Goal: Check status: Check status

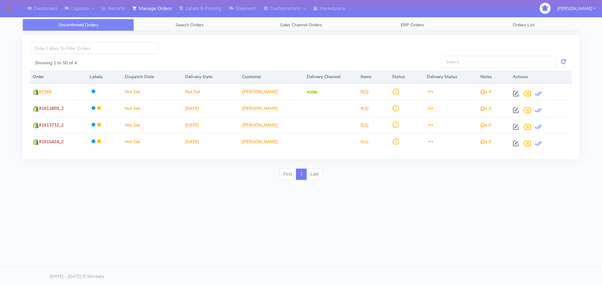
click at [202, 25] on span "Search Orders" at bounding box center [190, 25] width 28 height 6
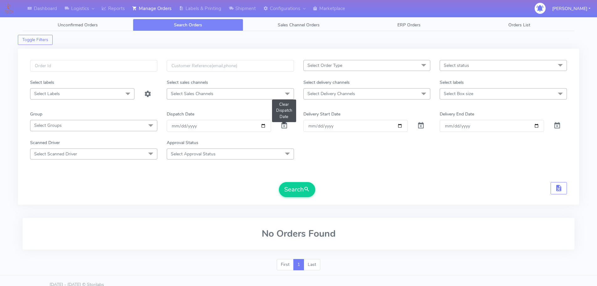
click at [286, 125] on span at bounding box center [284, 127] width 8 height 6
click at [127, 67] on input "text" at bounding box center [93, 66] width 127 height 12
paste input "1615899"
type input "1615899"
click at [279, 182] on button "Search" at bounding box center [297, 189] width 36 height 15
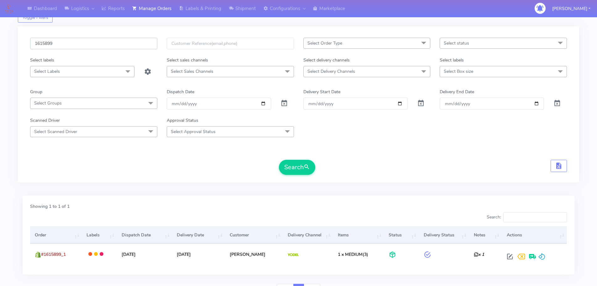
scroll to position [55, 0]
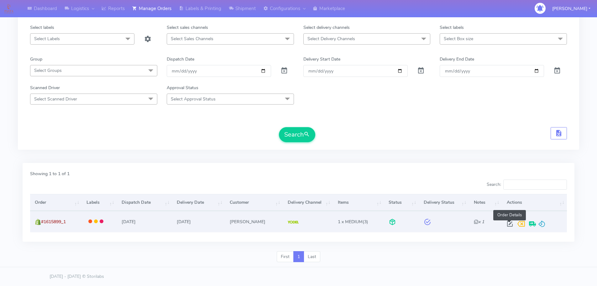
click at [510, 222] on span at bounding box center [509, 225] width 11 height 6
select select "5"
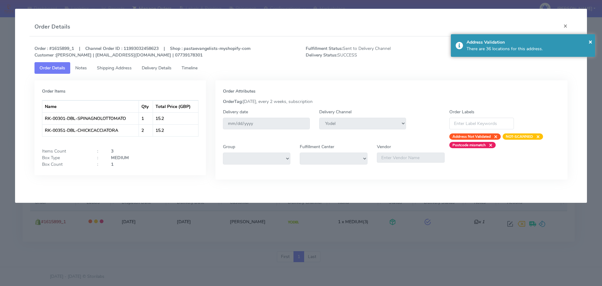
click at [162, 66] on span "Delivery Details" at bounding box center [157, 68] width 30 height 6
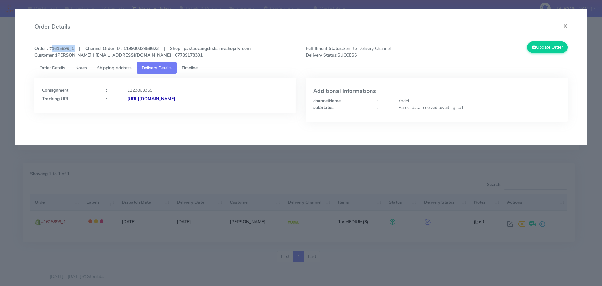
drag, startPoint x: 75, startPoint y: 47, endPoint x: 50, endPoint y: 46, distance: 25.7
click at [50, 46] on strong "Order : #1615899_1 | Channel Order ID : 11993032458623 | Shop : pastaevangelist…" at bounding box center [142, 51] width 216 height 13
copy strong "#1615899_1"
click at [462, 38] on div "Order : #1615899_1 | Channel Order ID : 11993032458623 | Shop : pastaevangelist…" at bounding box center [300, 86] width 543 height 100
click at [270, 26] on div "Order Details ×" at bounding box center [300, 27] width 543 height 19
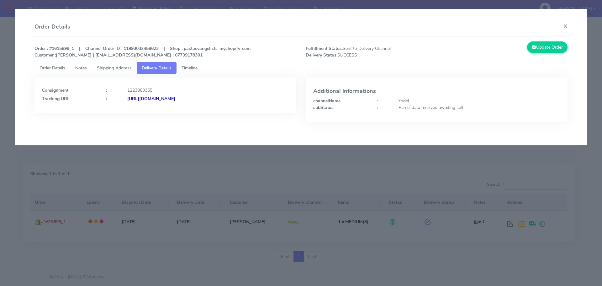
click at [147, 168] on modal-container "Order Details × Order : #1615899_1 | Channel Order ID : 11993032458623 | Shop :…" at bounding box center [301, 143] width 602 height 286
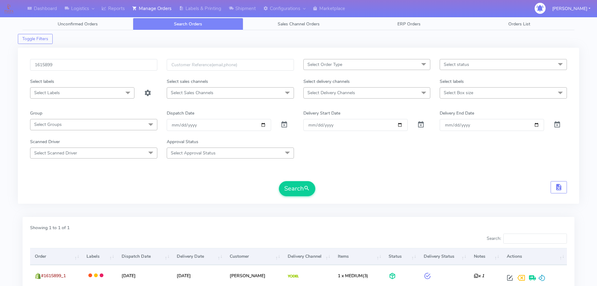
scroll to position [0, 0]
click at [138, 65] on input "1615899" at bounding box center [93, 66] width 127 height 12
paste input "1616001_1"
paste input "text"
type input "1616001"
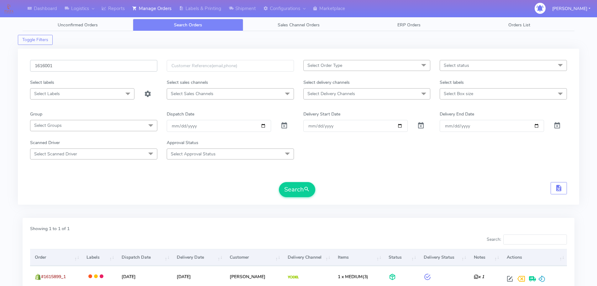
click at [279, 182] on button "Search" at bounding box center [297, 189] width 36 height 15
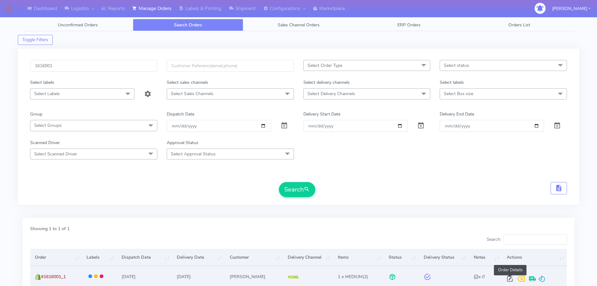
click at [509, 277] on span at bounding box center [509, 280] width 11 height 6
select select "5"
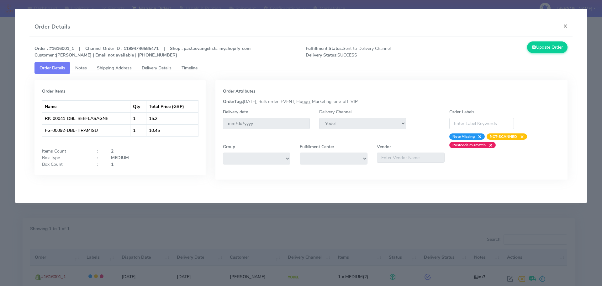
click at [190, 70] on span "Timeline" at bounding box center [189, 68] width 16 height 6
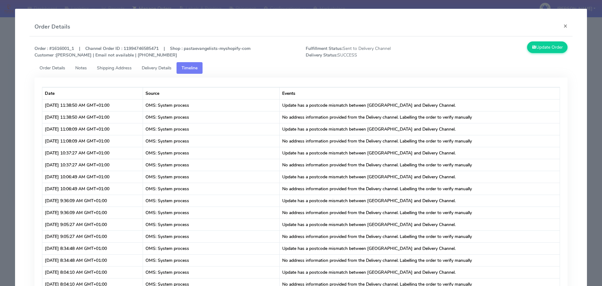
click at [165, 67] on span "Delivery Details" at bounding box center [157, 68] width 30 height 6
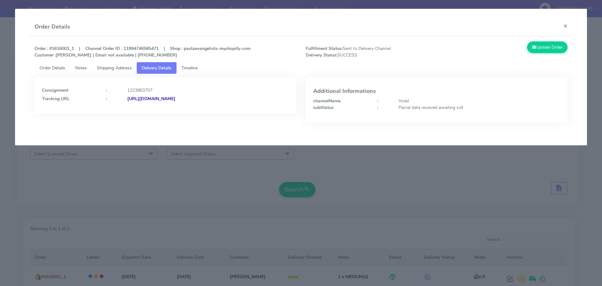
click at [67, 46] on strong "Order : #1616001_1 | Channel Order ID : 11994746585471 | Shop : pastaevangelist…" at bounding box center [142, 51] width 216 height 13
copy strong "1616001_1"
click at [168, 161] on modal-container "Order Details × Order : #1616001_1 | Channel Order ID : 11994746585471 | Shop :…" at bounding box center [301, 143] width 602 height 286
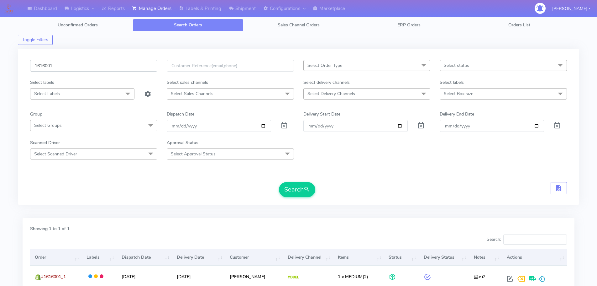
click at [145, 69] on input "1616001" at bounding box center [93, 66] width 127 height 12
paste input "154"
type input "1616154"
click at [279, 182] on button "Search" at bounding box center [297, 189] width 36 height 15
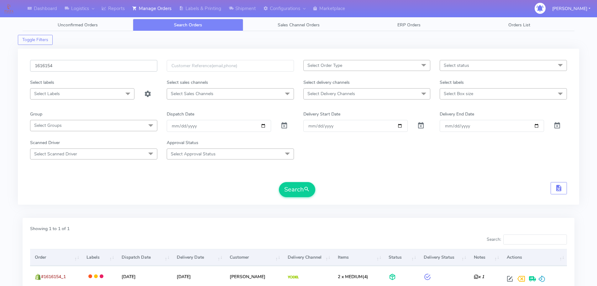
scroll to position [55, 0]
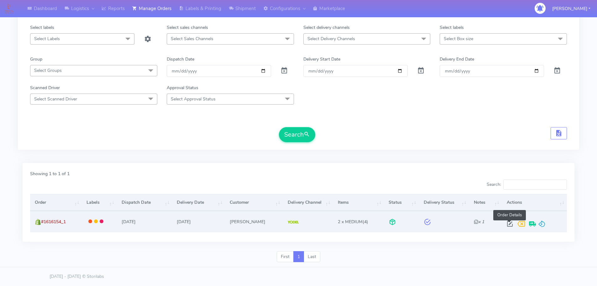
click at [510, 222] on span at bounding box center [509, 225] width 11 height 6
select select "5"
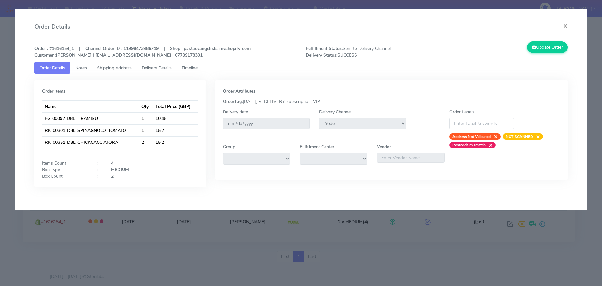
click at [196, 68] on span "Timeline" at bounding box center [189, 68] width 16 height 6
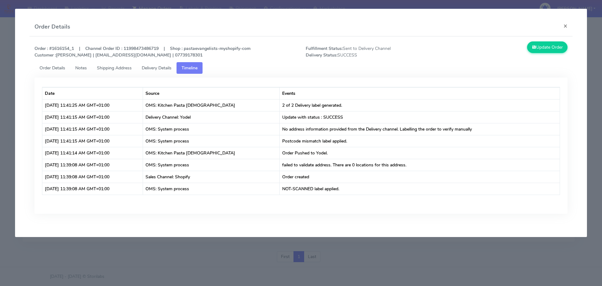
click at [249, 271] on modal-container "Order Details × Order : #1616154_1 | Channel Order ID : 11998473486719 | Shop :…" at bounding box center [301, 143] width 602 height 286
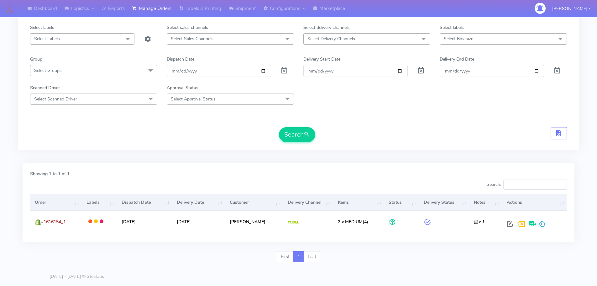
click at [439, 120] on form "1616154 Select Order Type Select All MEALS ATAVI One Off Pasta Club Gift Kit Ev…" at bounding box center [298, 73] width 537 height 137
